Goal: Task Accomplishment & Management: Manage account settings

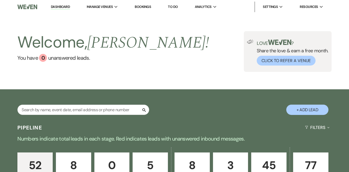
click at [61, 4] on link "Dashboard" at bounding box center [60, 6] width 19 height 5
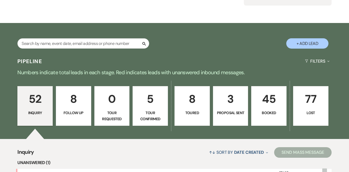
scroll to position [71, 0]
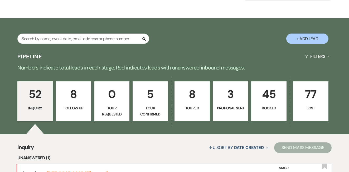
click at [273, 102] on p "45" at bounding box center [269, 94] width 28 height 18
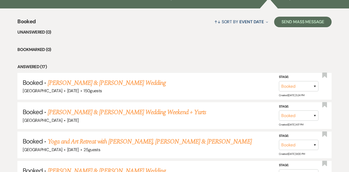
scroll to position [204, 0]
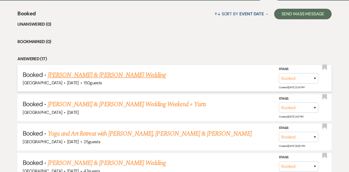
click at [108, 75] on link "[PERSON_NAME] & [PERSON_NAME] Wedding" at bounding box center [107, 74] width 118 height 9
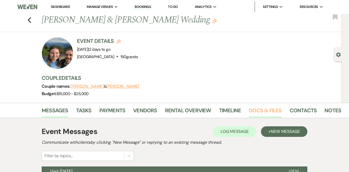
click at [269, 113] on link "Docs & Files" at bounding box center [265, 112] width 33 height 12
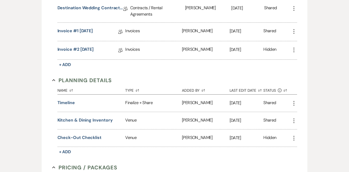
scroll to position [190, 0]
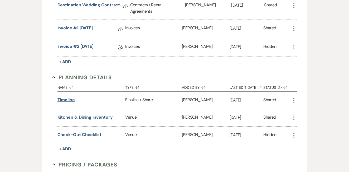
click at [66, 99] on button "Timeline" at bounding box center [65, 99] width 17 height 6
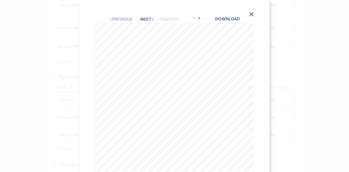
scroll to position [0, 0]
click at [142, 20] on button "Next Next" at bounding box center [147, 19] width 14 height 4
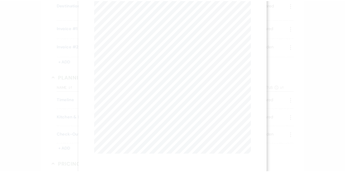
scroll to position [74, 0]
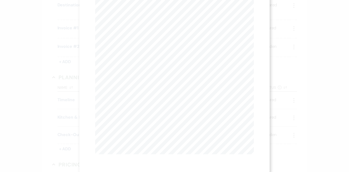
click at [297, 91] on div "X Previous Previous Next Next Page 2 of 3 - Zoom + Download 1:00 pm: Groom and …" at bounding box center [174, 86] width 349 height 172
